Goal: Find specific page/section: Find specific page/section

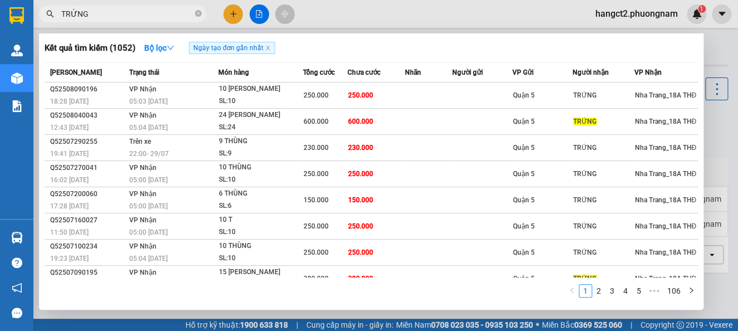
click at [111, 11] on input "TRỨNG" at bounding box center [126, 14] width 131 height 12
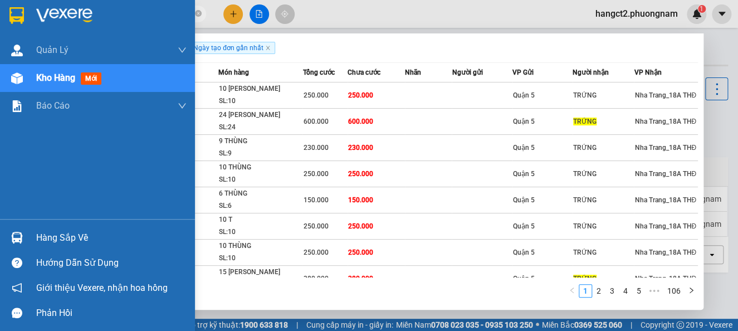
click at [37, 77] on span "Kho hàng" at bounding box center [55, 77] width 39 height 11
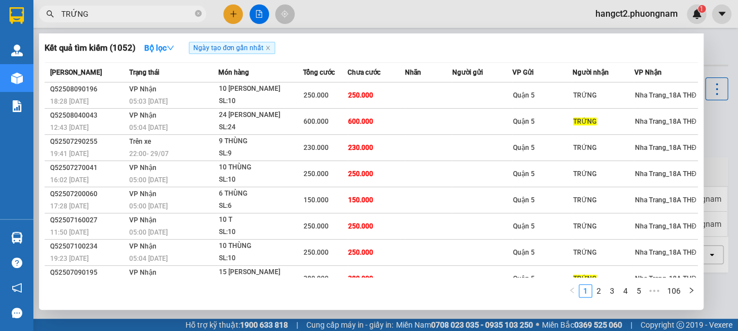
click at [205, 10] on div "TRỨNG" at bounding box center [108, 14] width 217 height 17
click at [200, 11] on icon "close-circle" at bounding box center [198, 13] width 7 height 7
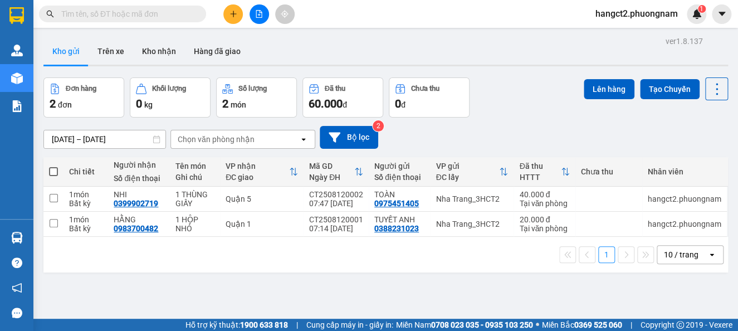
click at [149, 14] on input "text" at bounding box center [126, 14] width 131 height 12
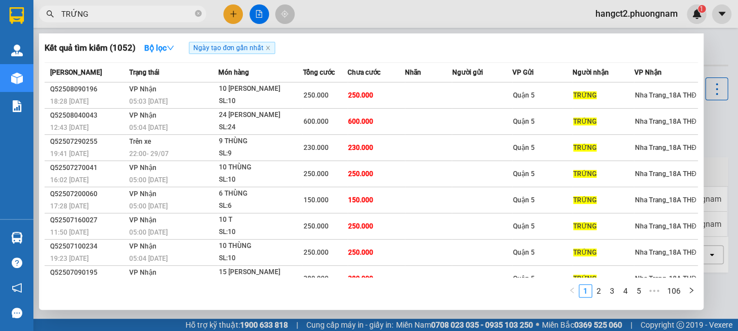
type input "TRỨNG"
click at [202, 12] on span "TRỨNG" at bounding box center [122, 14] width 167 height 17
click at [197, 12] on icon "close-circle" at bounding box center [198, 13] width 7 height 7
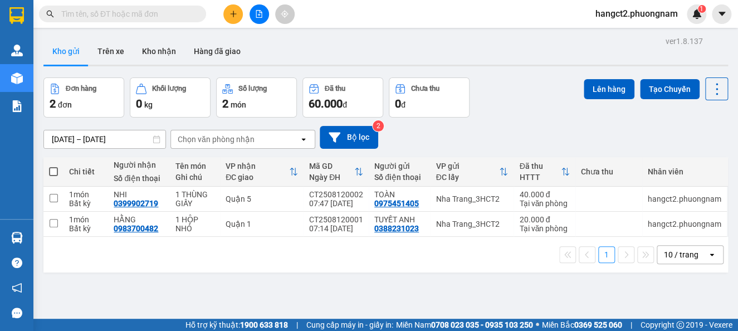
click at [186, 14] on input "text" at bounding box center [126, 14] width 131 height 12
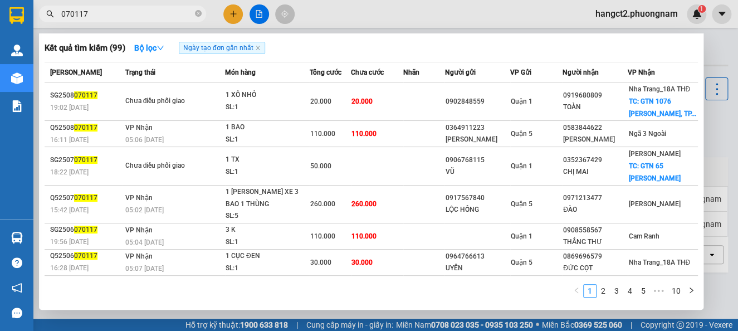
type input "070117"
click at [200, 16] on icon "close-circle" at bounding box center [198, 13] width 7 height 7
